Goal: Check status: Check status

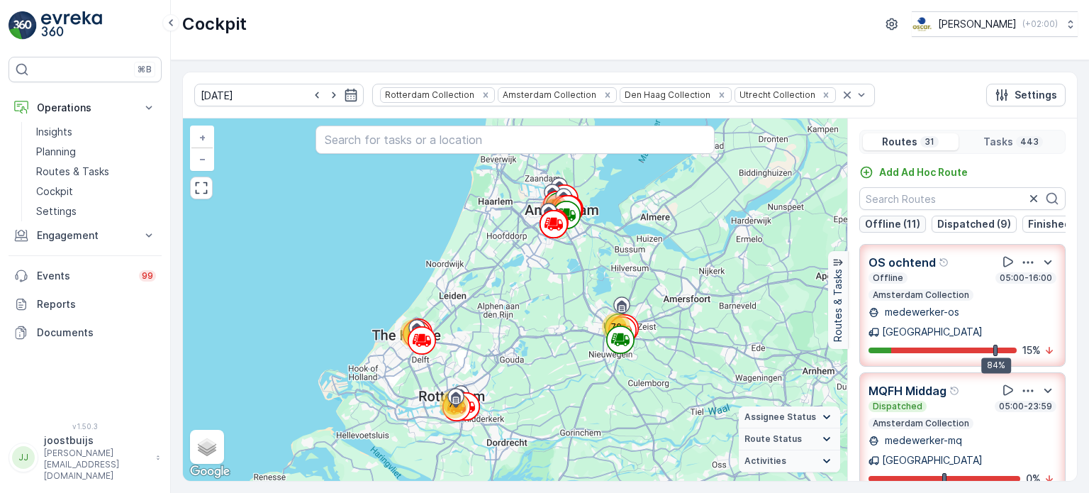
click at [884, 218] on p "Offline (11)" at bounding box center [892, 224] width 55 height 14
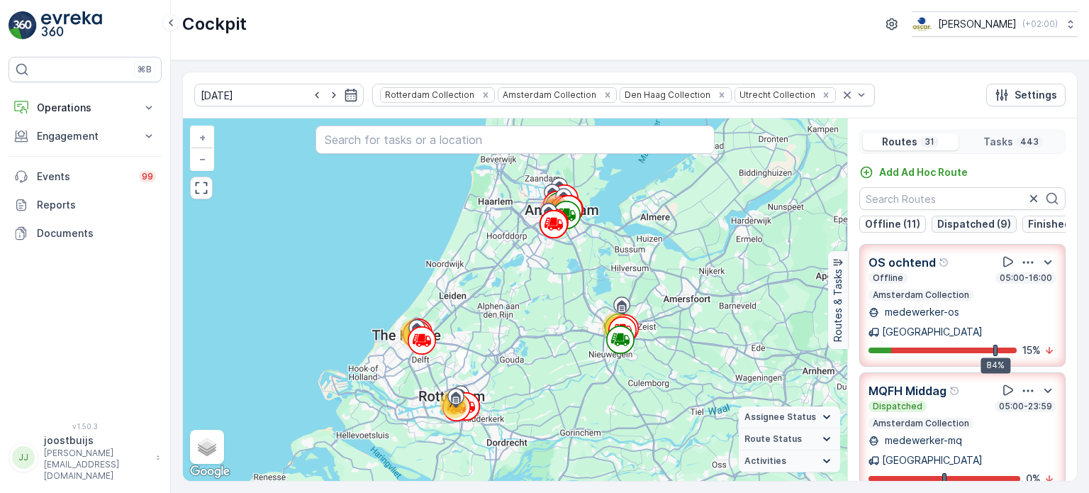
click at [958, 223] on p "Dispatched (9)" at bounding box center [974, 224] width 74 height 14
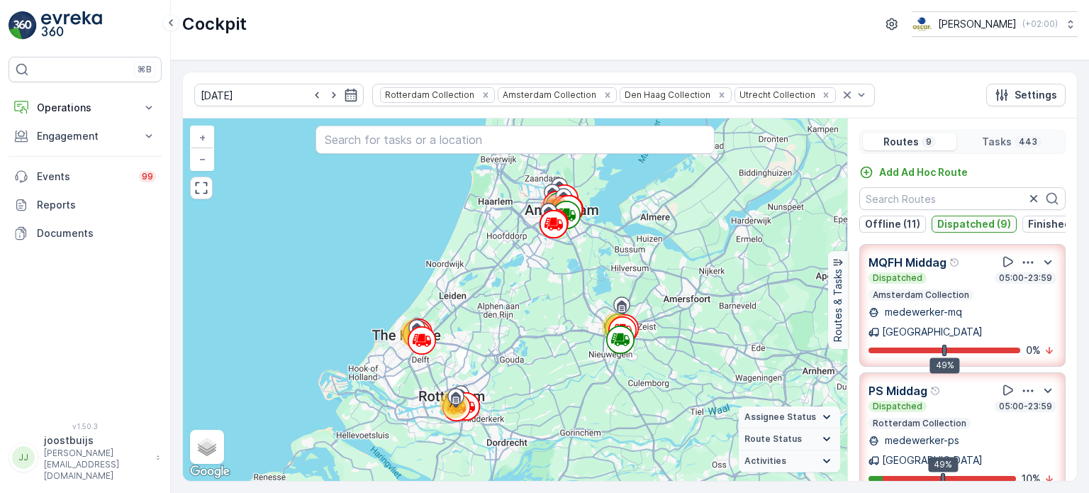
click at [962, 221] on p "Dispatched (9)" at bounding box center [974, 224] width 74 height 14
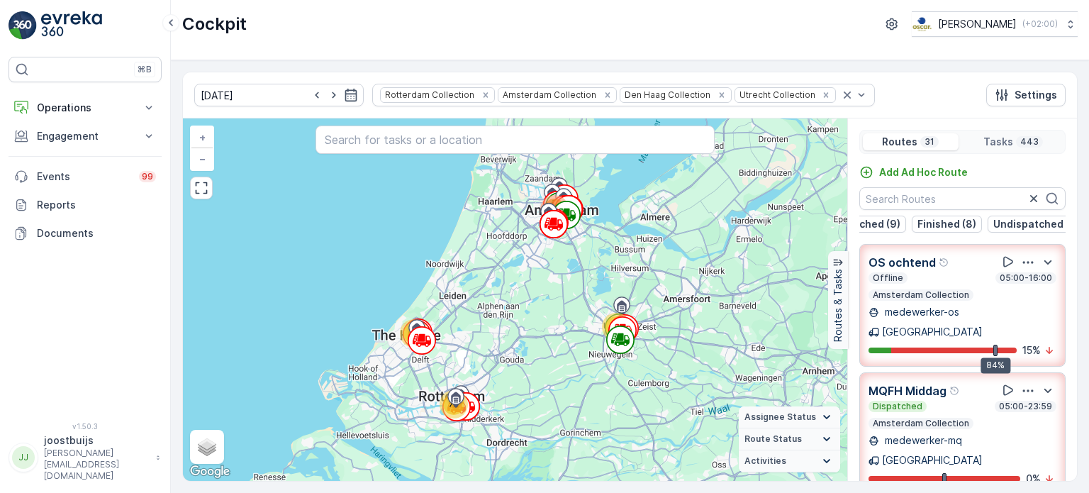
scroll to position [0, 113]
click at [1013, 223] on p "Undispatched (3)" at bounding box center [1033, 224] width 86 height 14
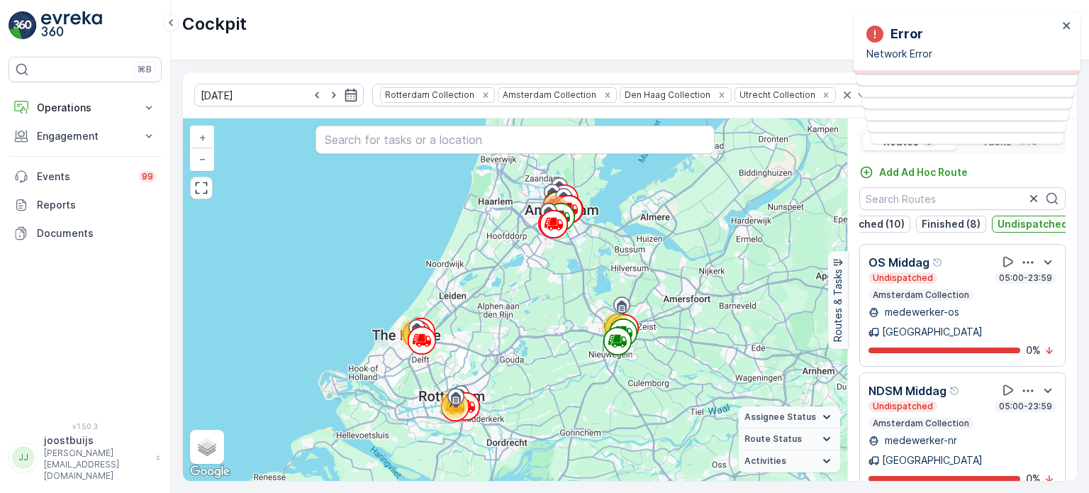
click at [1014, 224] on p "Undispatched (3)" at bounding box center [1040, 224] width 86 height 14
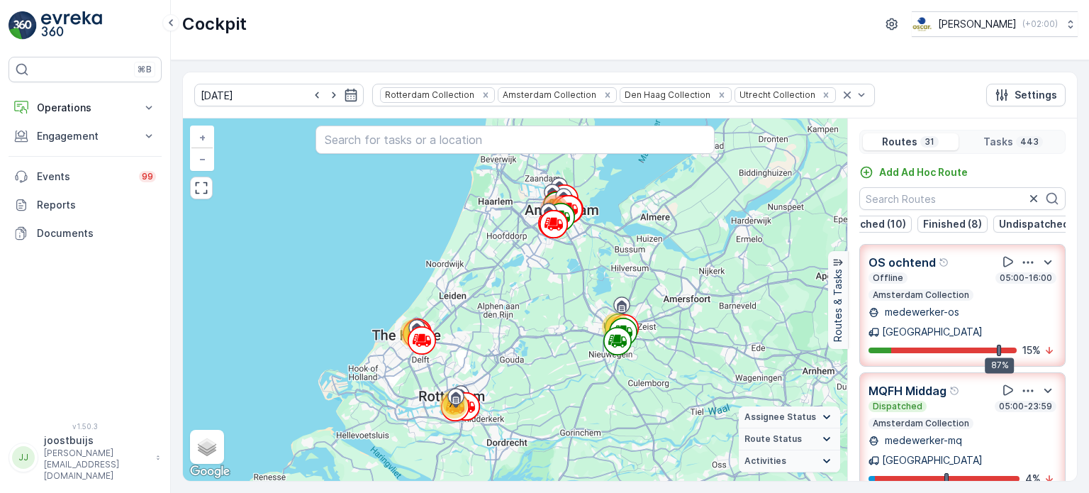
scroll to position [0, 0]
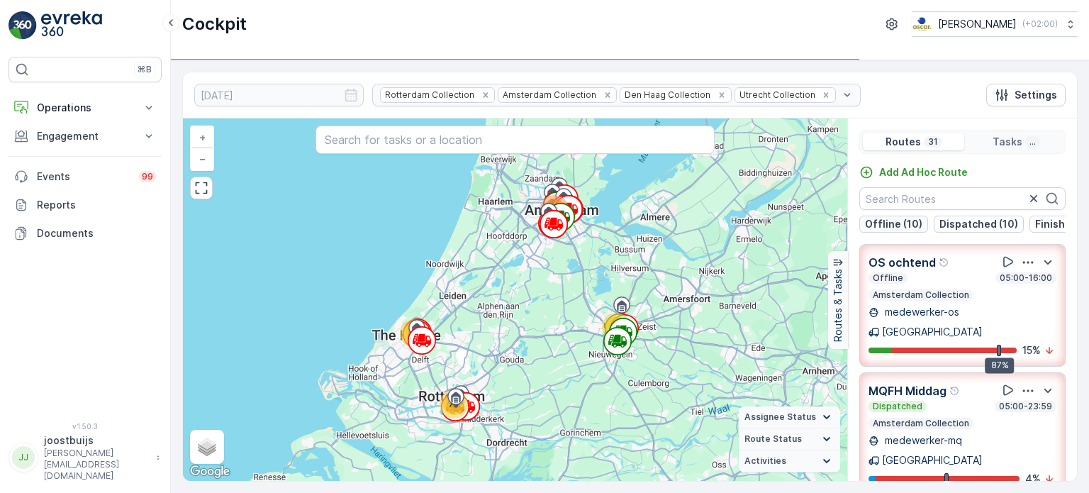
click at [886, 223] on p "Offline (10)" at bounding box center [893, 224] width 57 height 14
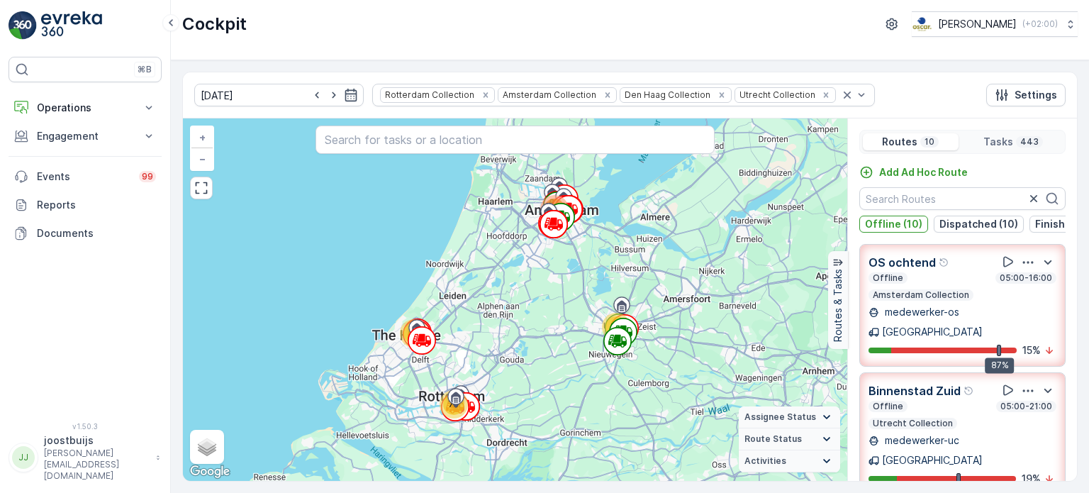
scroll to position [142, 0]
